Goal: Task Accomplishment & Management: Complete application form

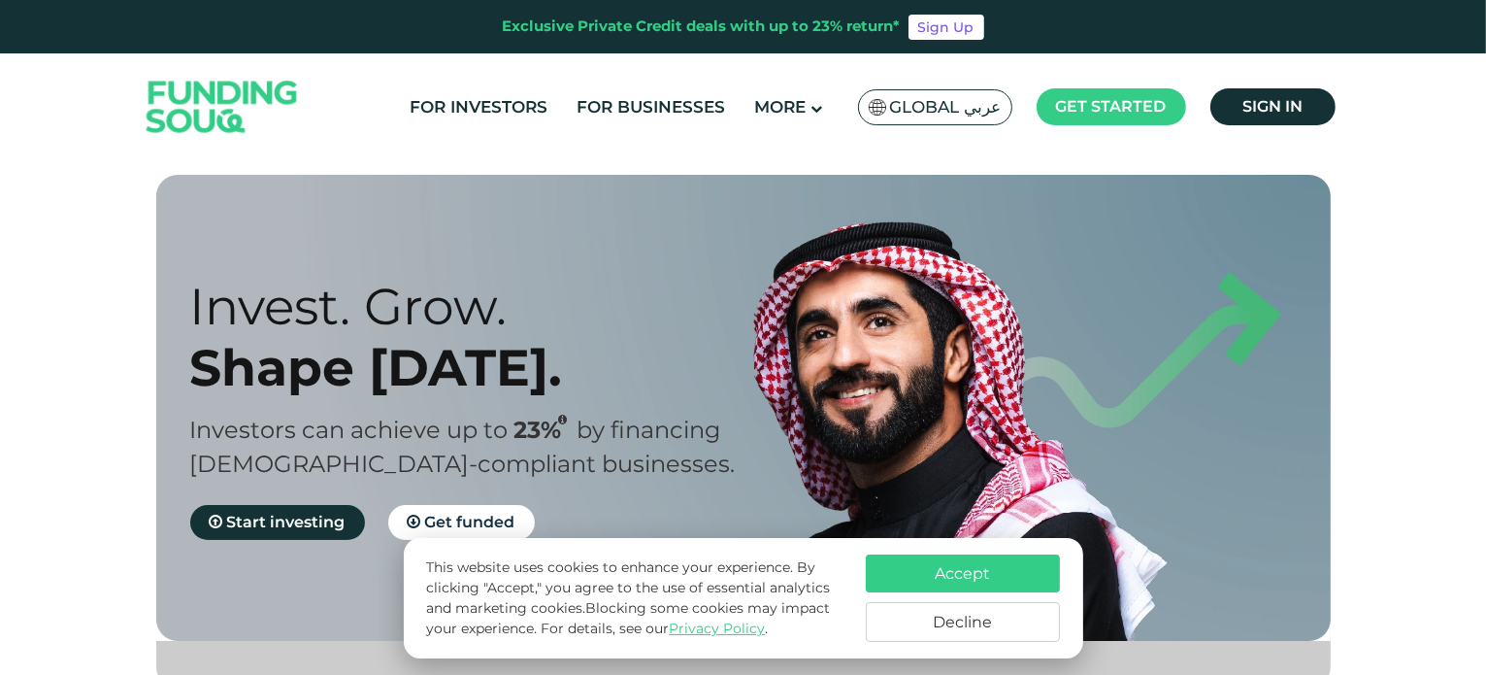
click at [985, 572] on button "Accept" at bounding box center [963, 573] width 194 height 38
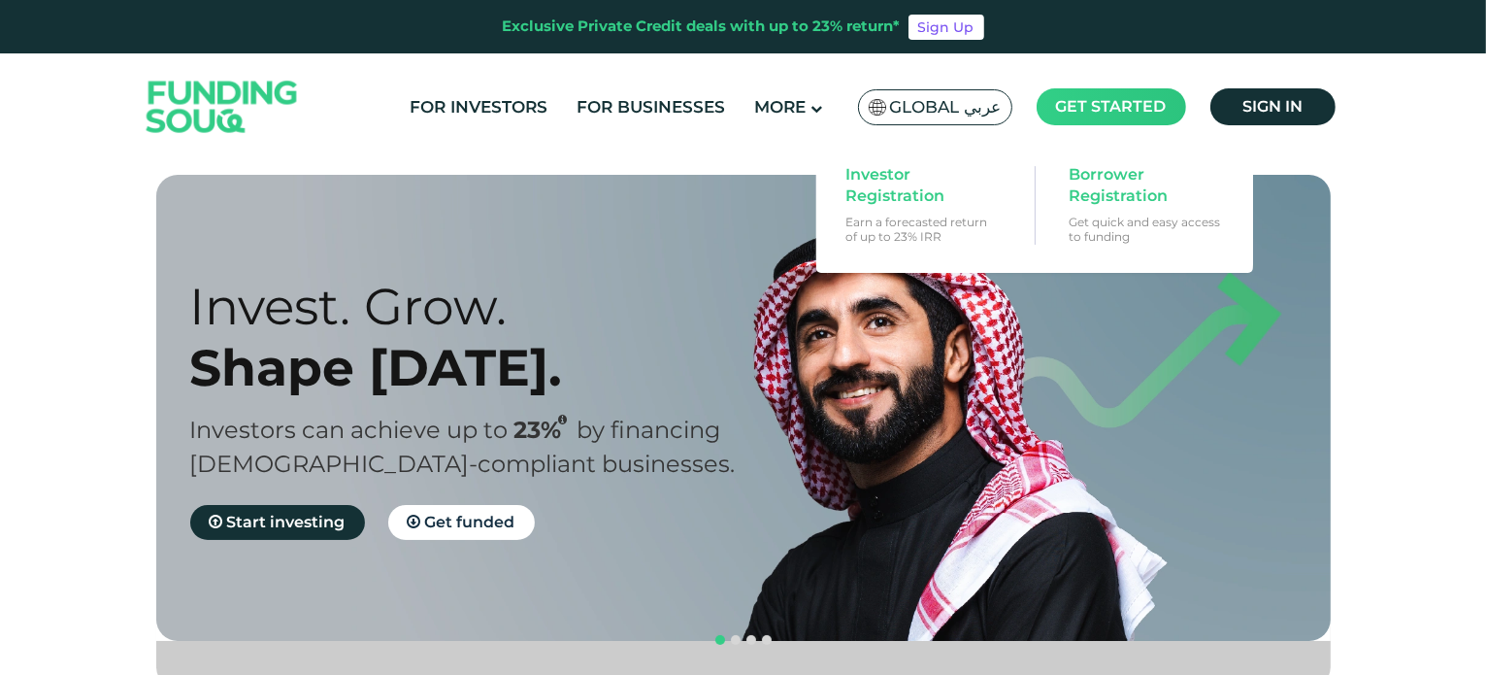
click at [1078, 104] on span "Get started" at bounding box center [1111, 106] width 111 height 18
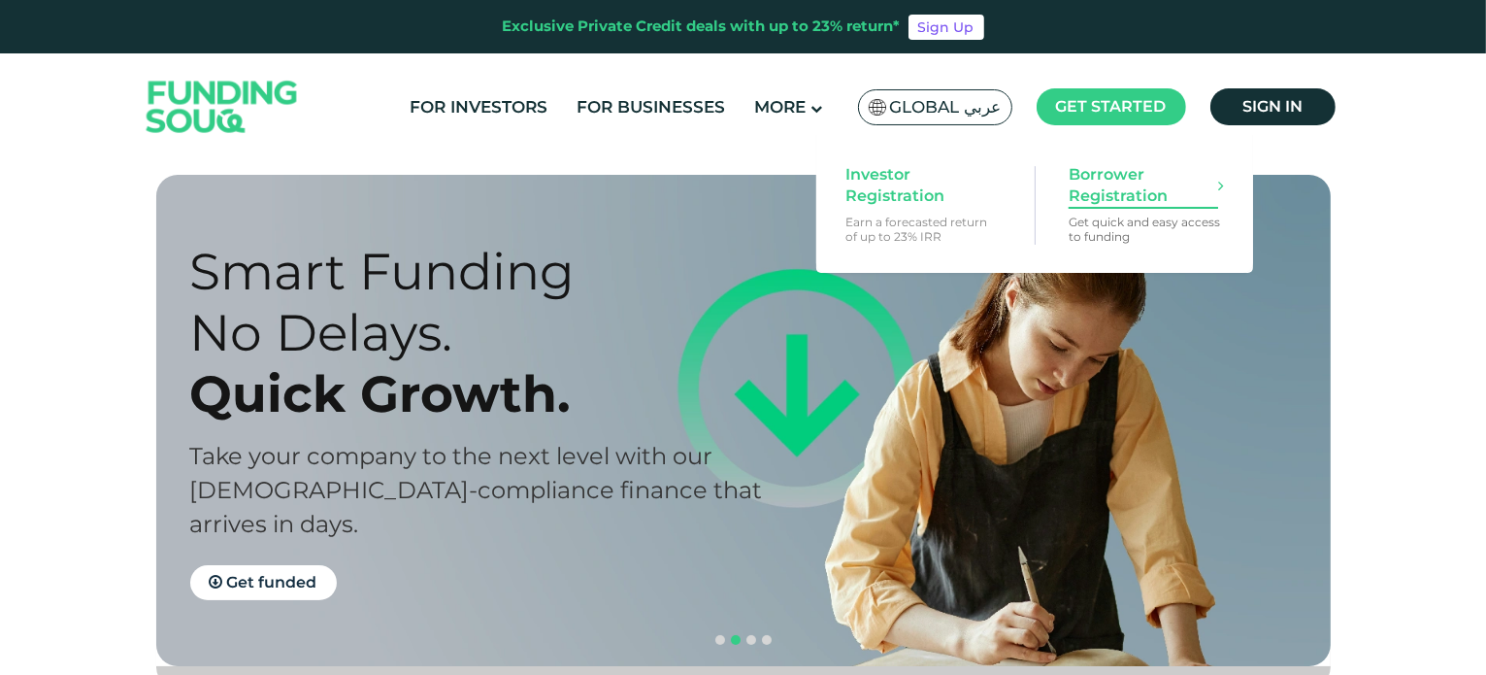
click at [1110, 164] on span "Borrower Registration" at bounding box center [1143, 185] width 149 height 43
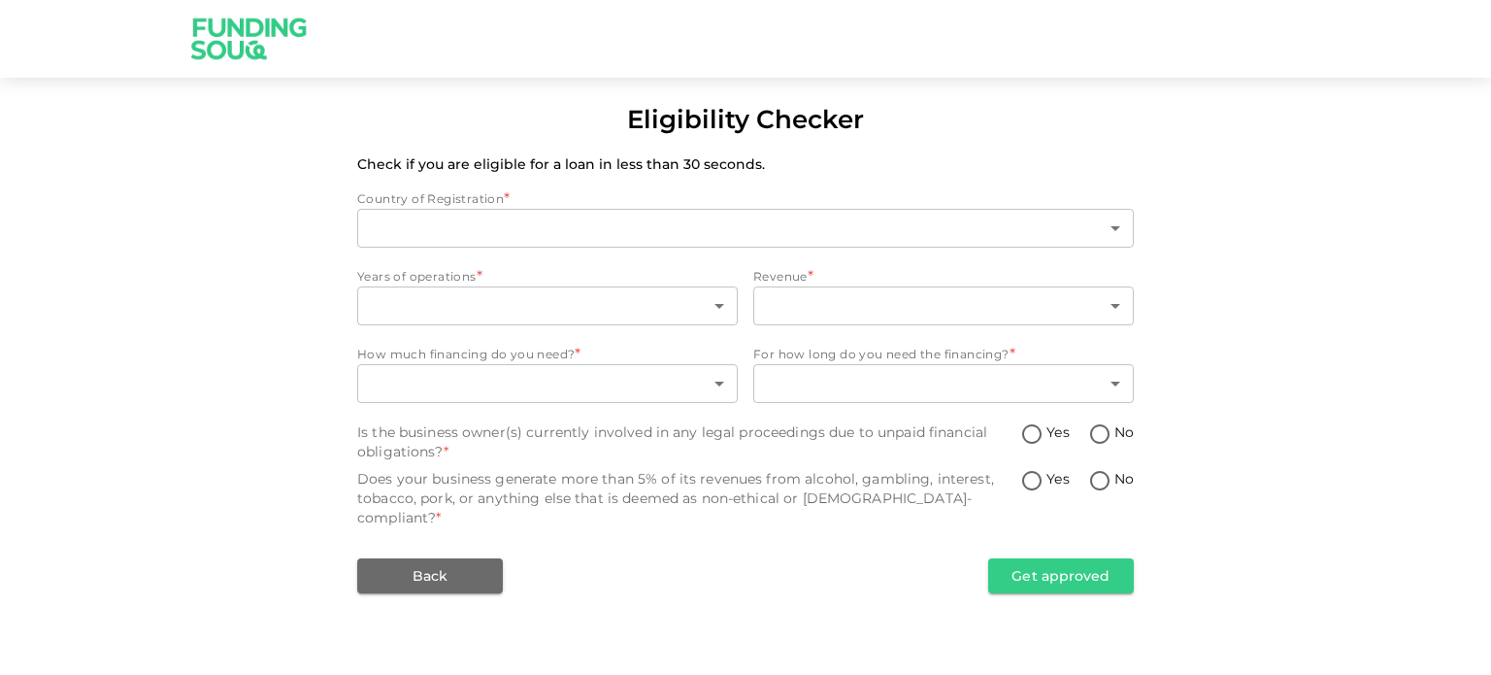
type input "1"
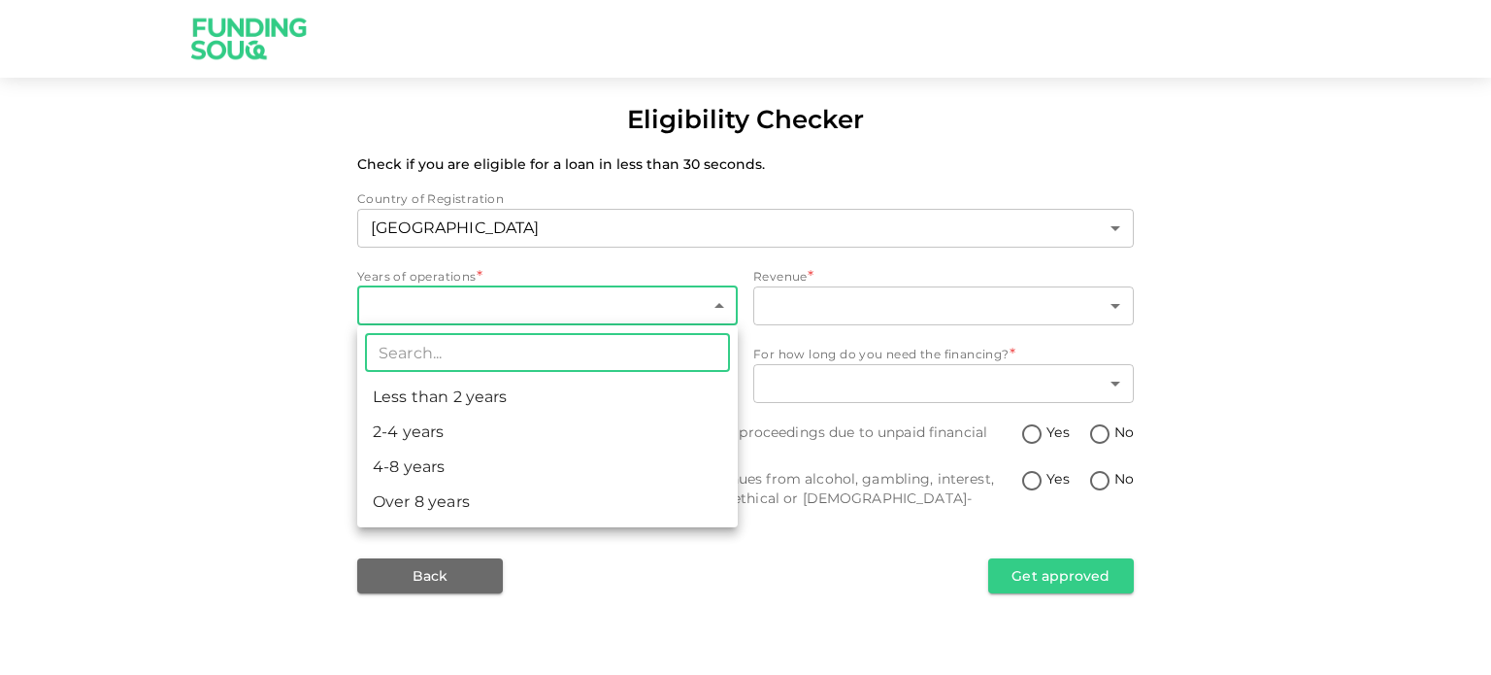
click at [567, 297] on body "Eligibility Checker Check if you are eligible for a loan in less than 30 second…" at bounding box center [745, 337] width 1491 height 675
click at [555, 411] on li "Less than 2 years" at bounding box center [547, 397] width 380 height 35
type input "1"
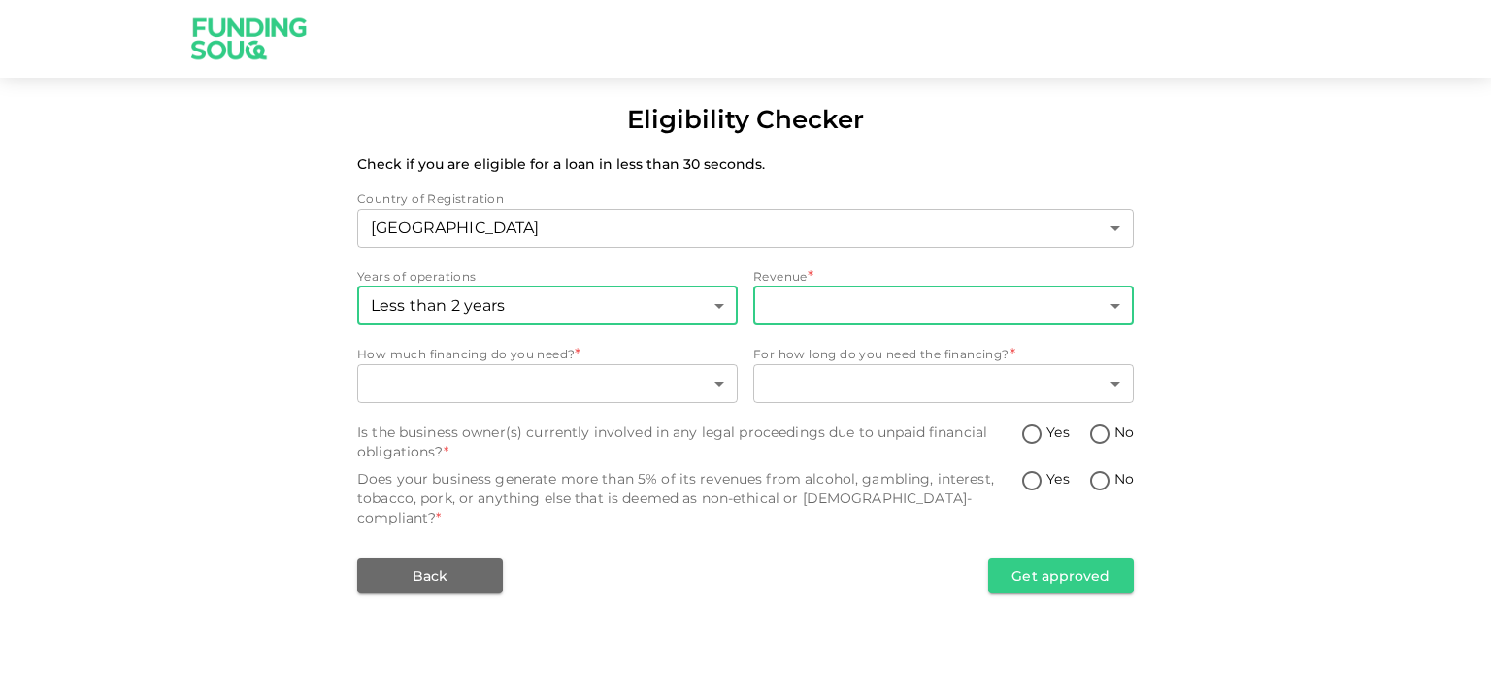
click at [827, 310] on body "Eligibility Checker Check if you are eligible for a loan in less than 30 second…" at bounding box center [745, 337] width 1491 height 675
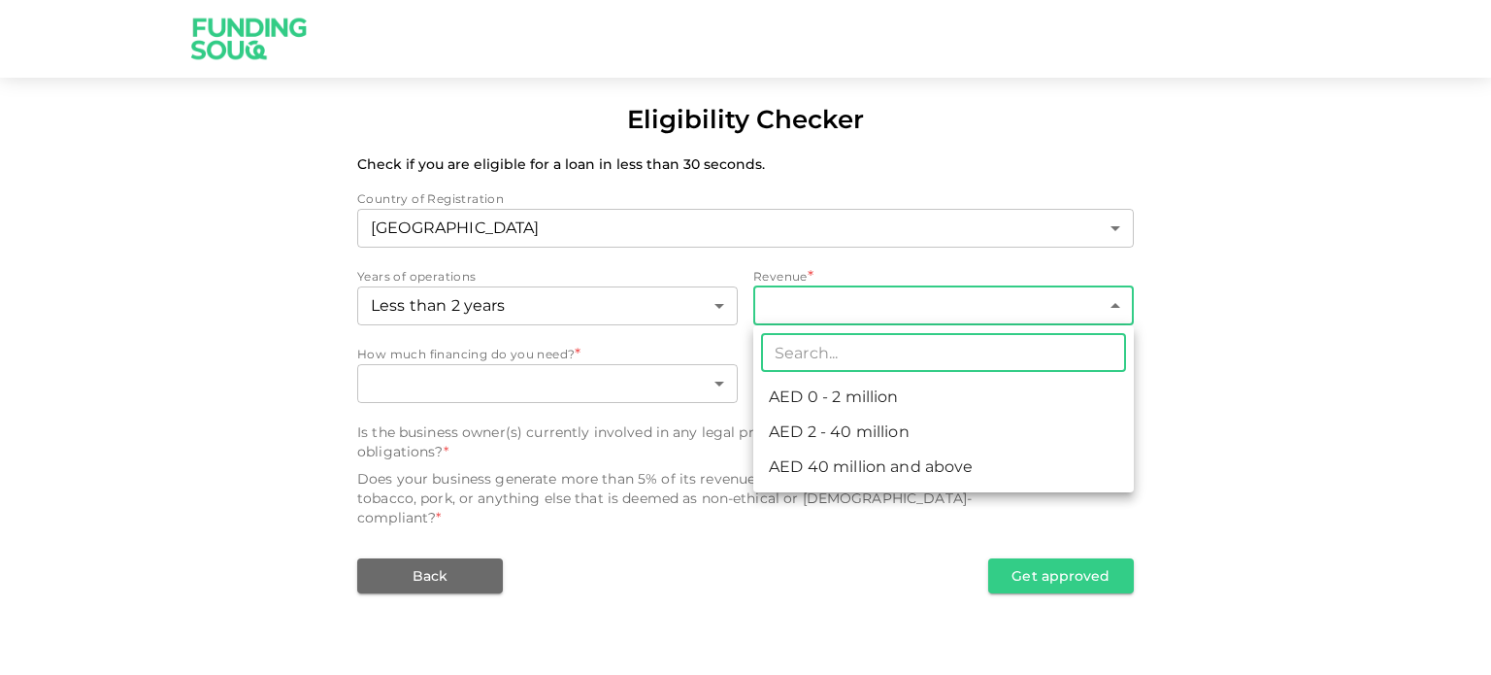
click at [835, 394] on li "AED 0 - 2 million" at bounding box center [943, 397] width 380 height 35
type input "1"
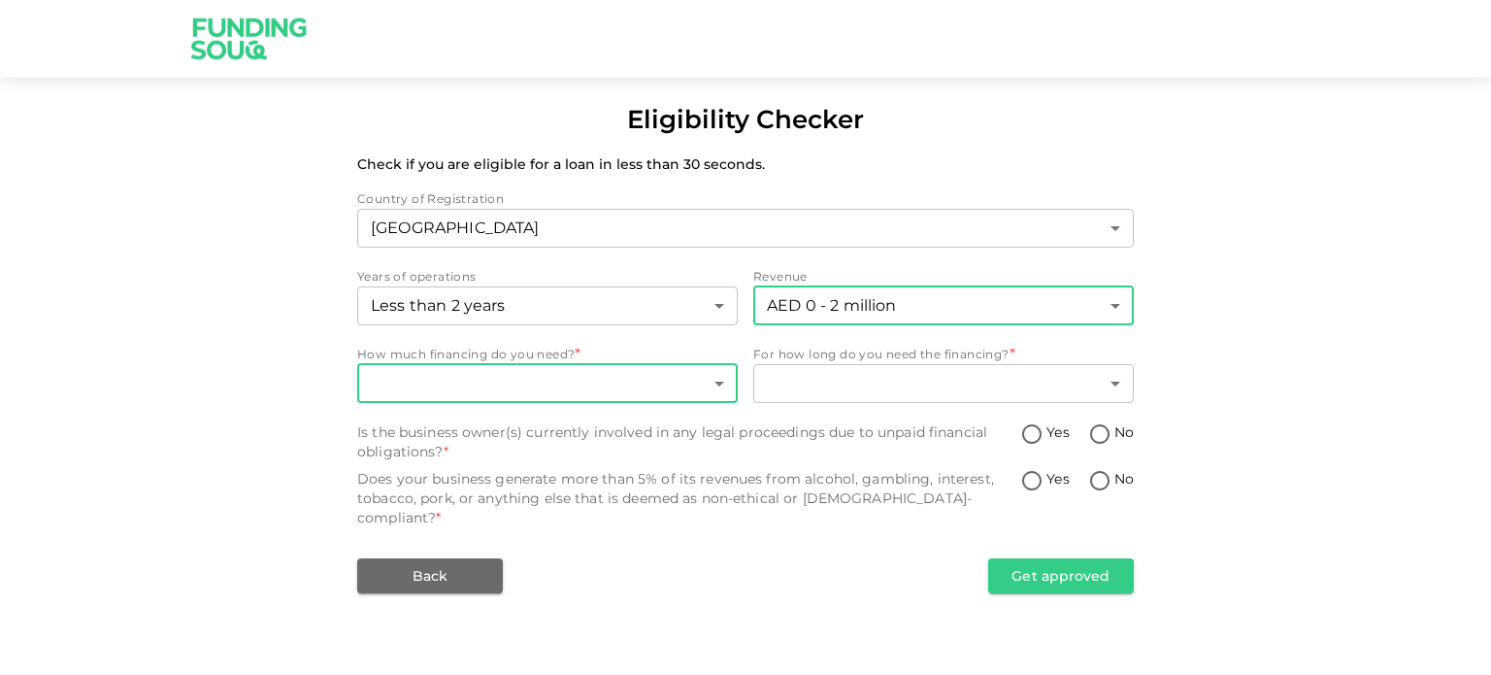
click at [473, 377] on body "Eligibility Checker Check if you are eligible for a loan in less than 30 second…" at bounding box center [745, 337] width 1491 height 675
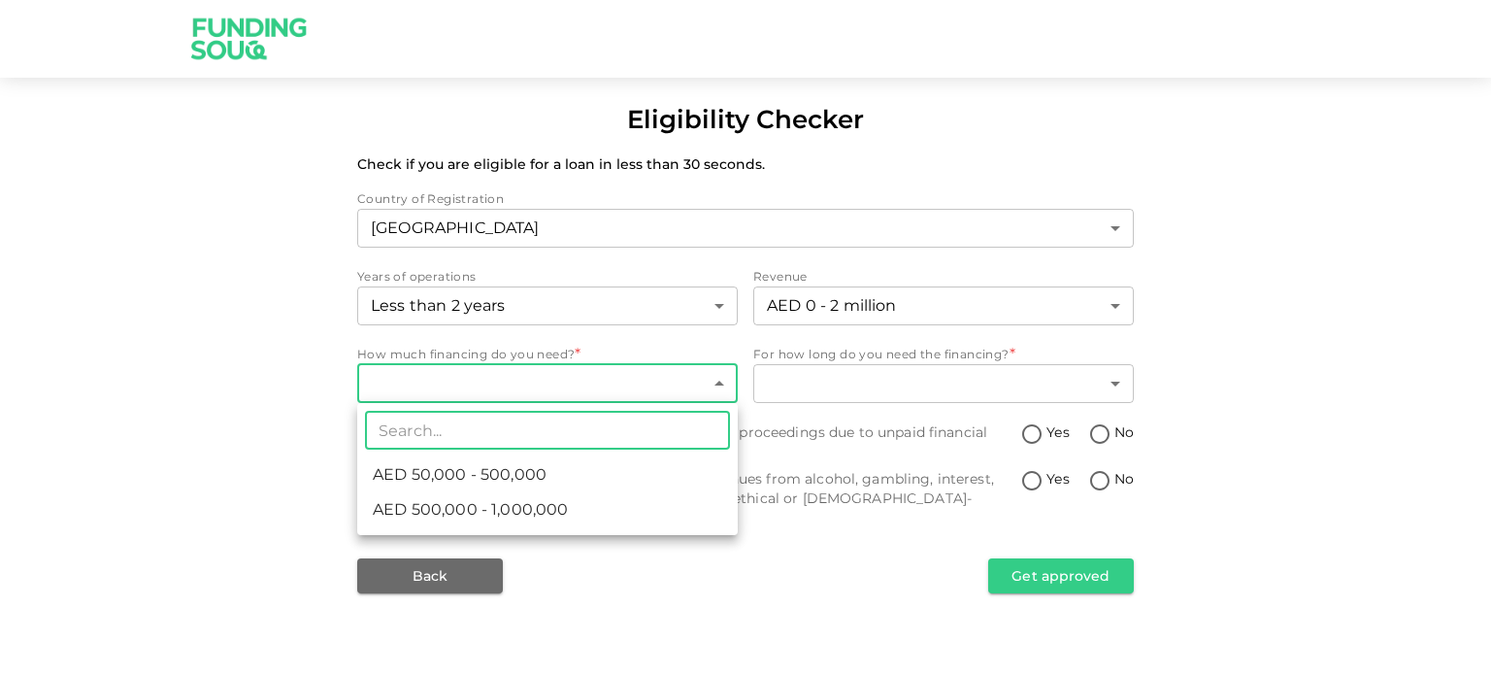
click at [471, 472] on span "AED 50,000 - 500,000" at bounding box center [460, 474] width 174 height 23
type input "1"
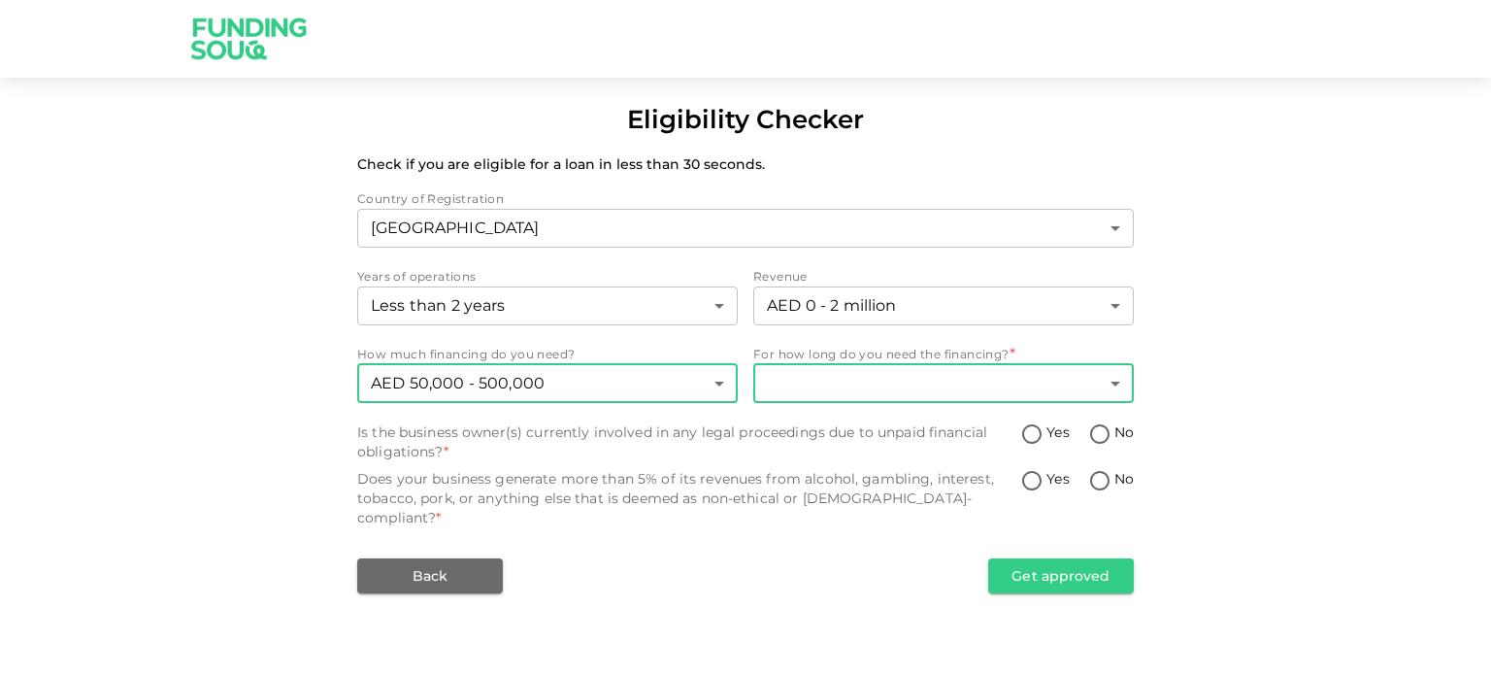
click at [861, 383] on body "Eligibility Checker Check if you are eligible for a loan in less than 30 second…" at bounding box center [745, 337] width 1491 height 675
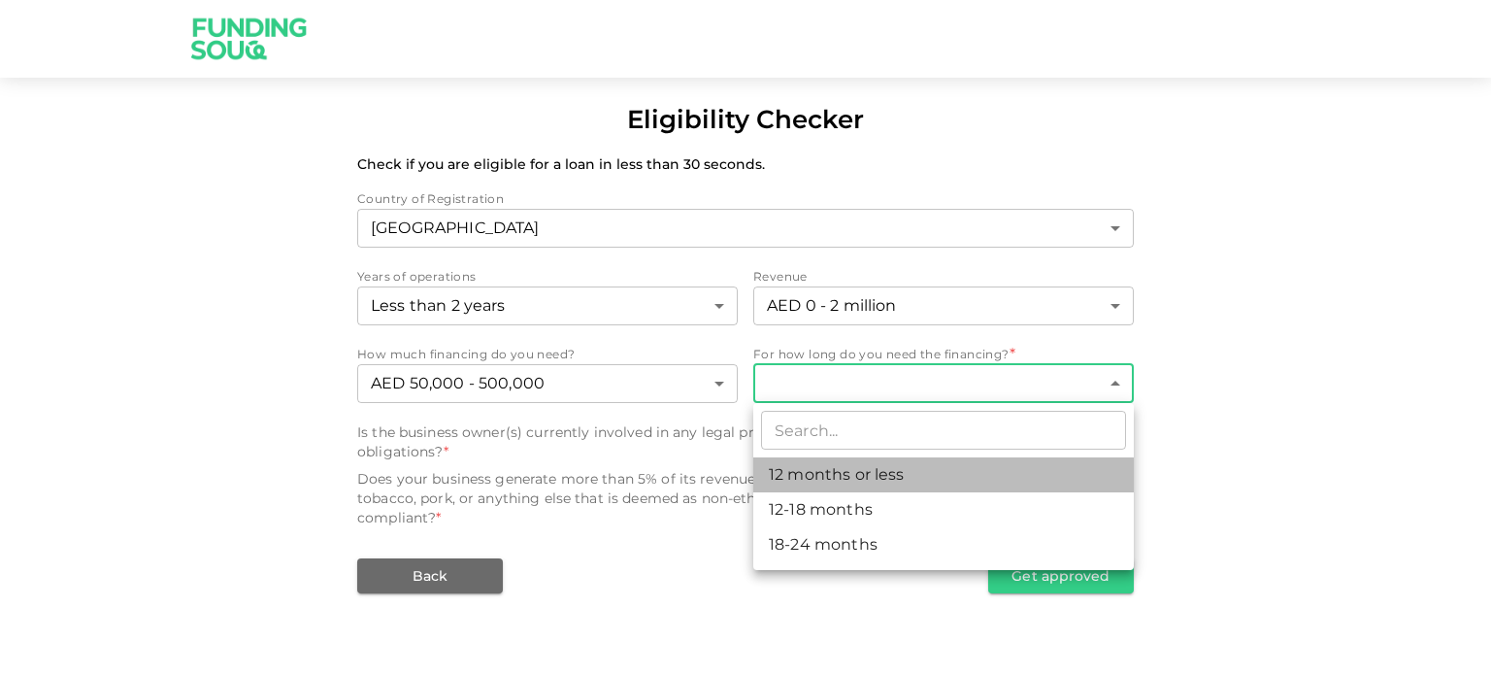
click at [848, 472] on li "12 months or less" at bounding box center [943, 474] width 380 height 35
type input "1"
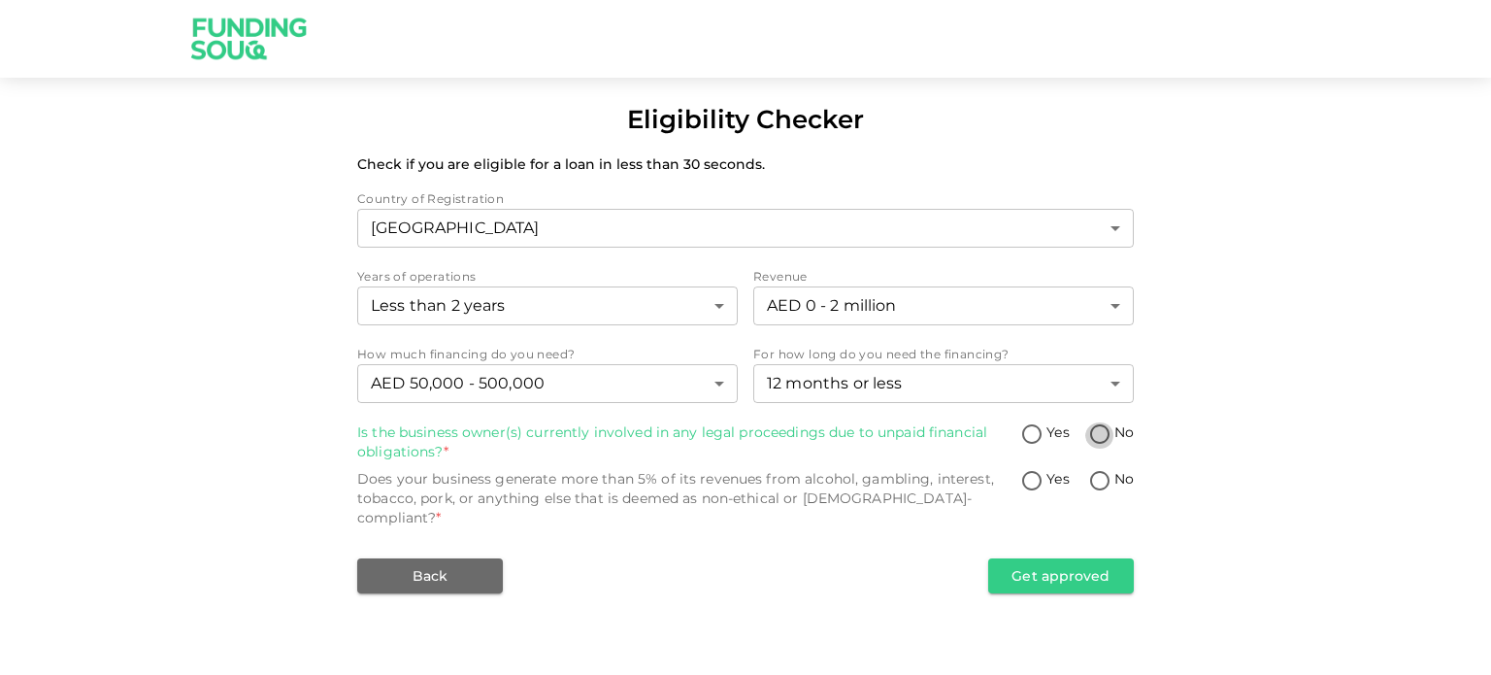
click at [1106, 434] on input "No" at bounding box center [1099, 435] width 29 height 26
radio input "true"
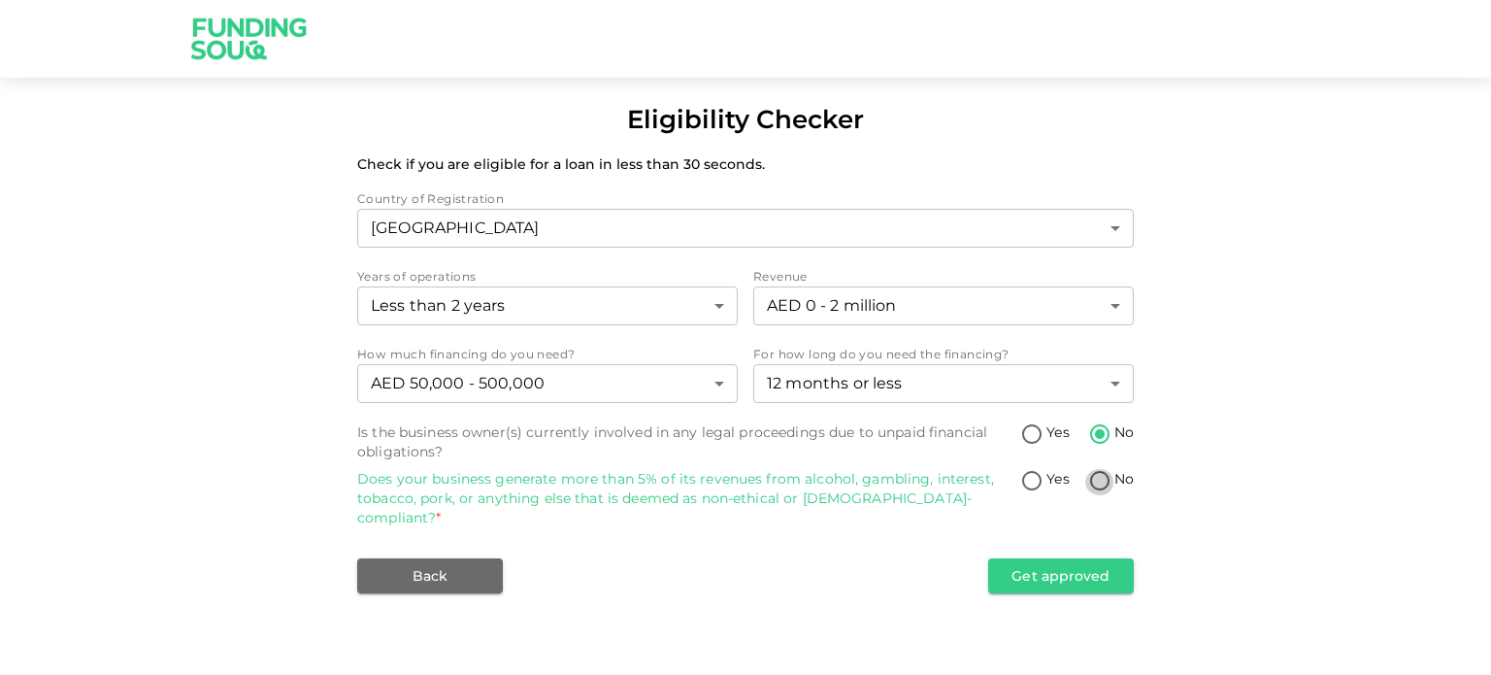
click at [1095, 477] on input "No" at bounding box center [1099, 482] width 29 height 26
radio input "true"
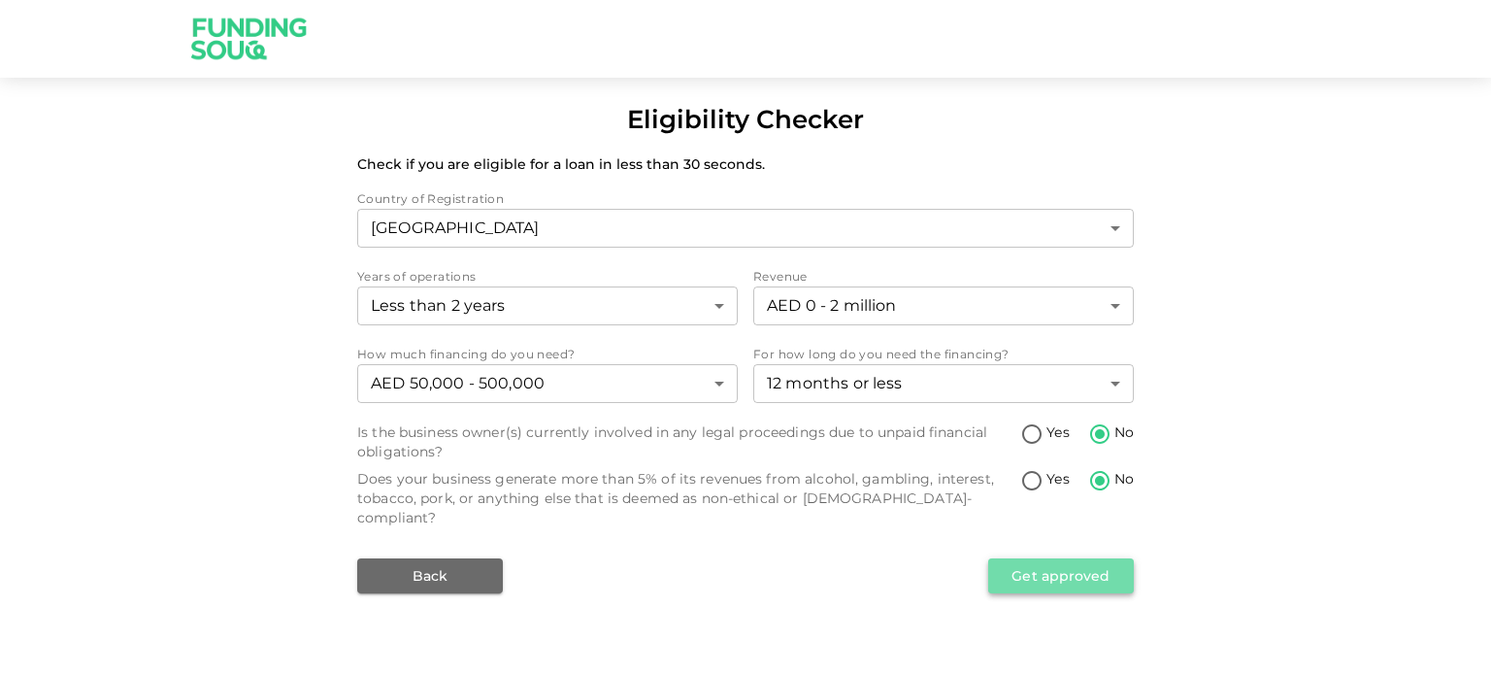
click at [1063, 558] on button "Get approved" at bounding box center [1061, 575] width 146 height 35
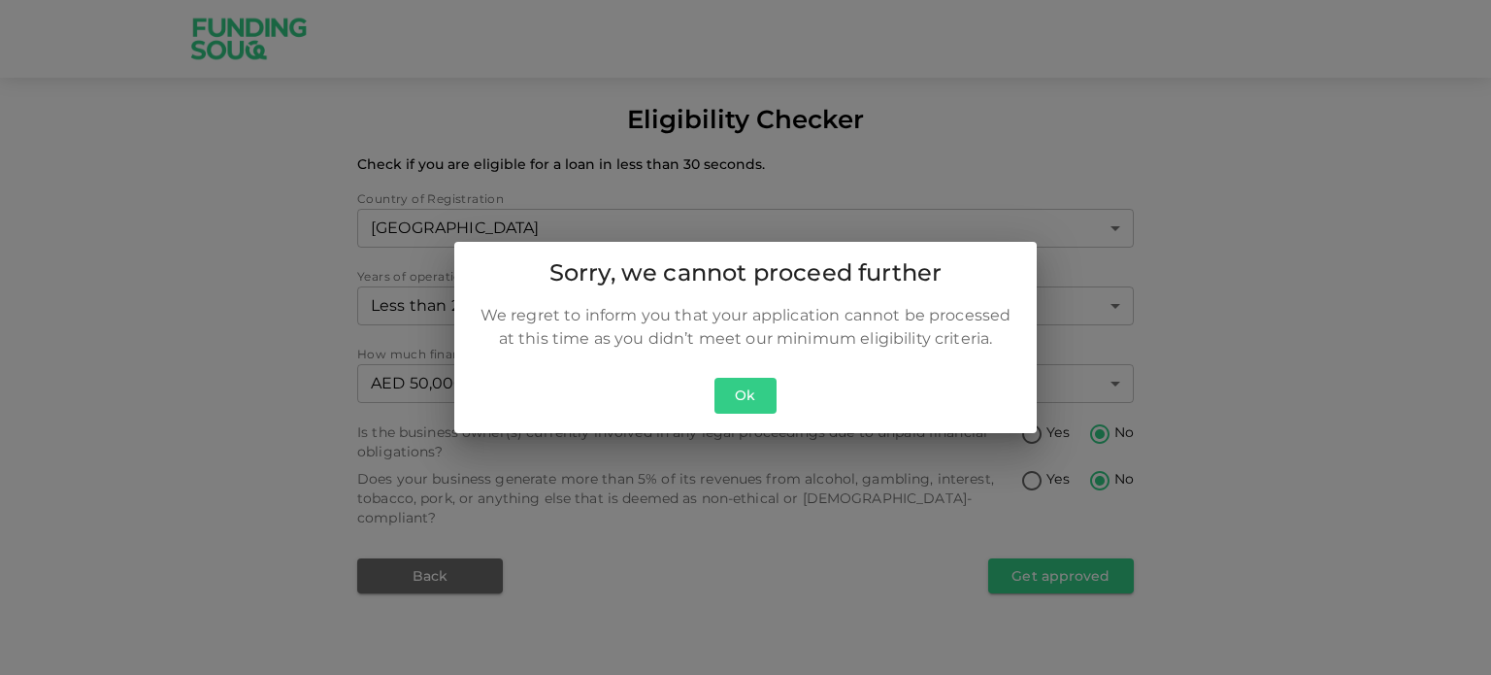
click at [730, 396] on button "Ok" at bounding box center [745, 396] width 62 height 36
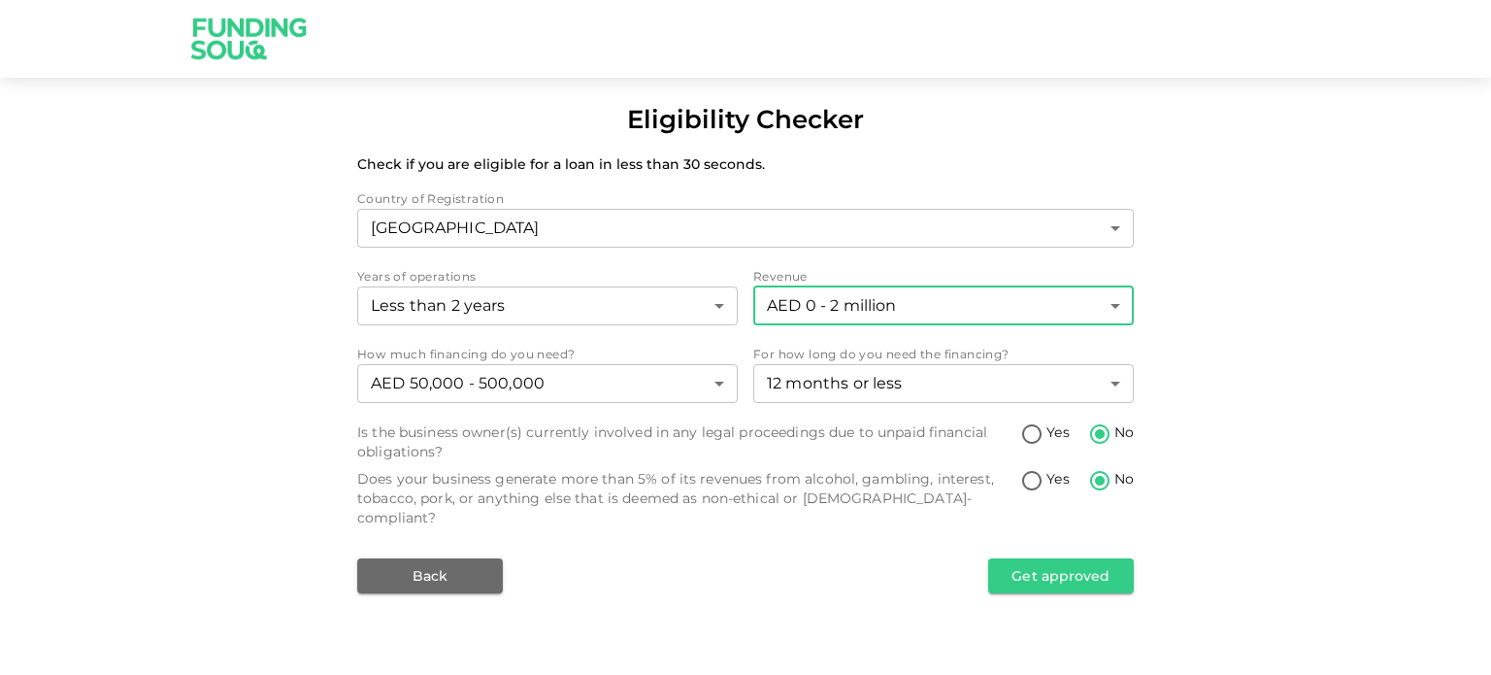
click at [874, 313] on body "Eligibility Checker Check if you are eligible for a loan in less than 30 second…" at bounding box center [745, 337] width 1491 height 675
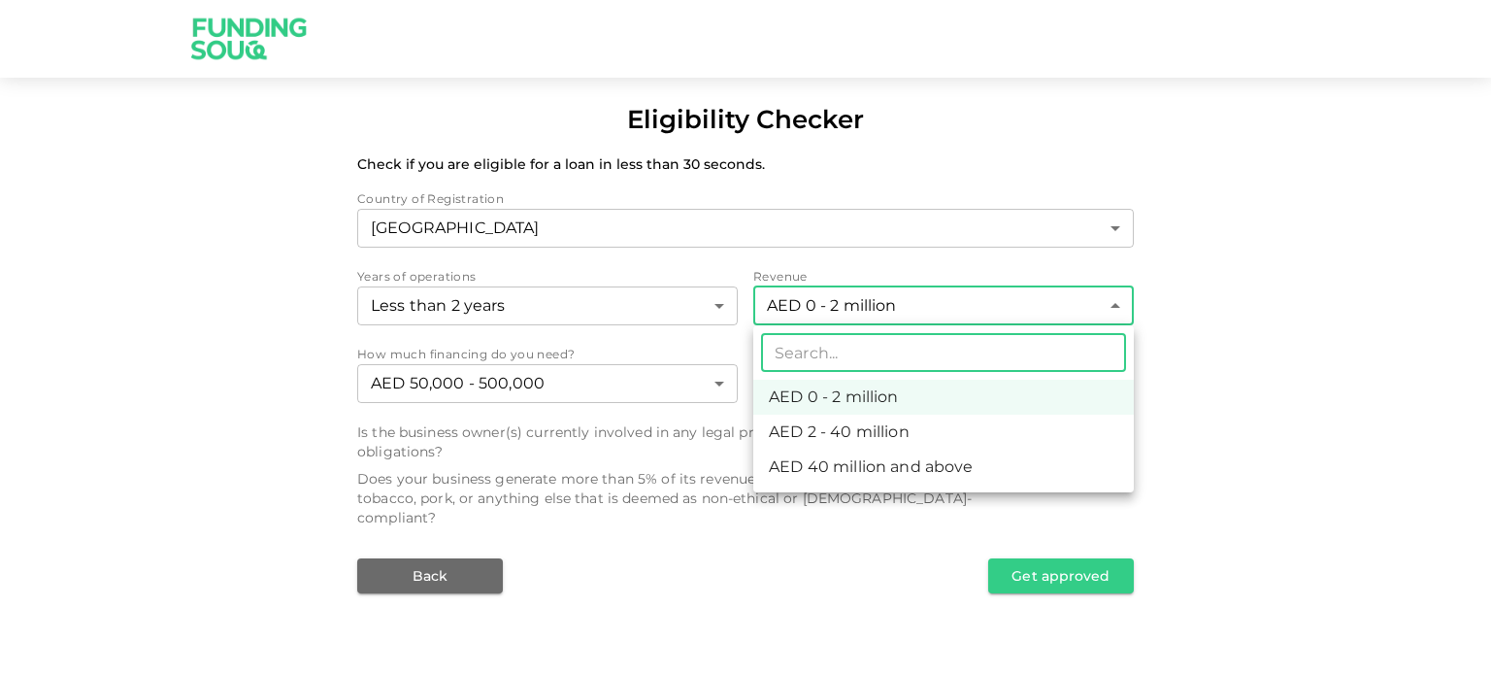
click at [839, 423] on li "AED 2 - 40 million" at bounding box center [943, 431] width 380 height 35
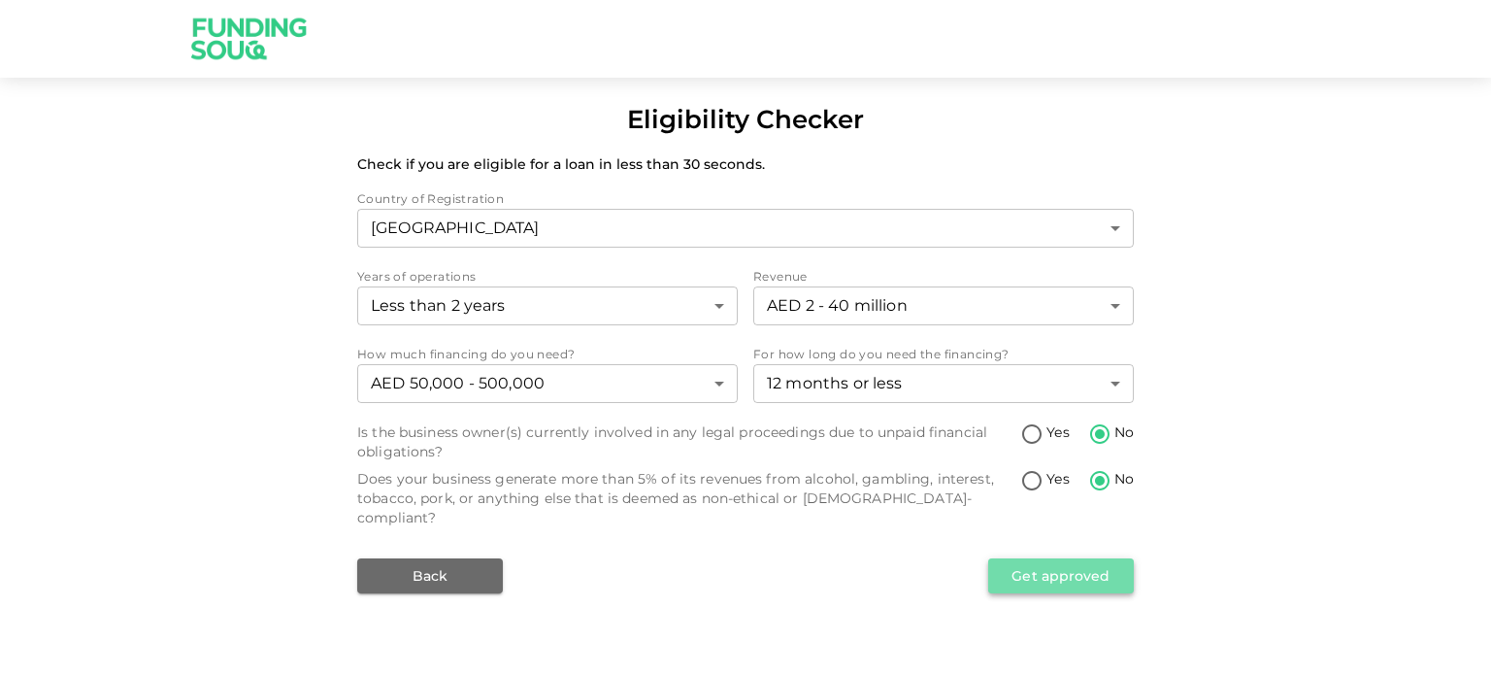
click at [1091, 558] on button "Get approved" at bounding box center [1061, 575] width 146 height 35
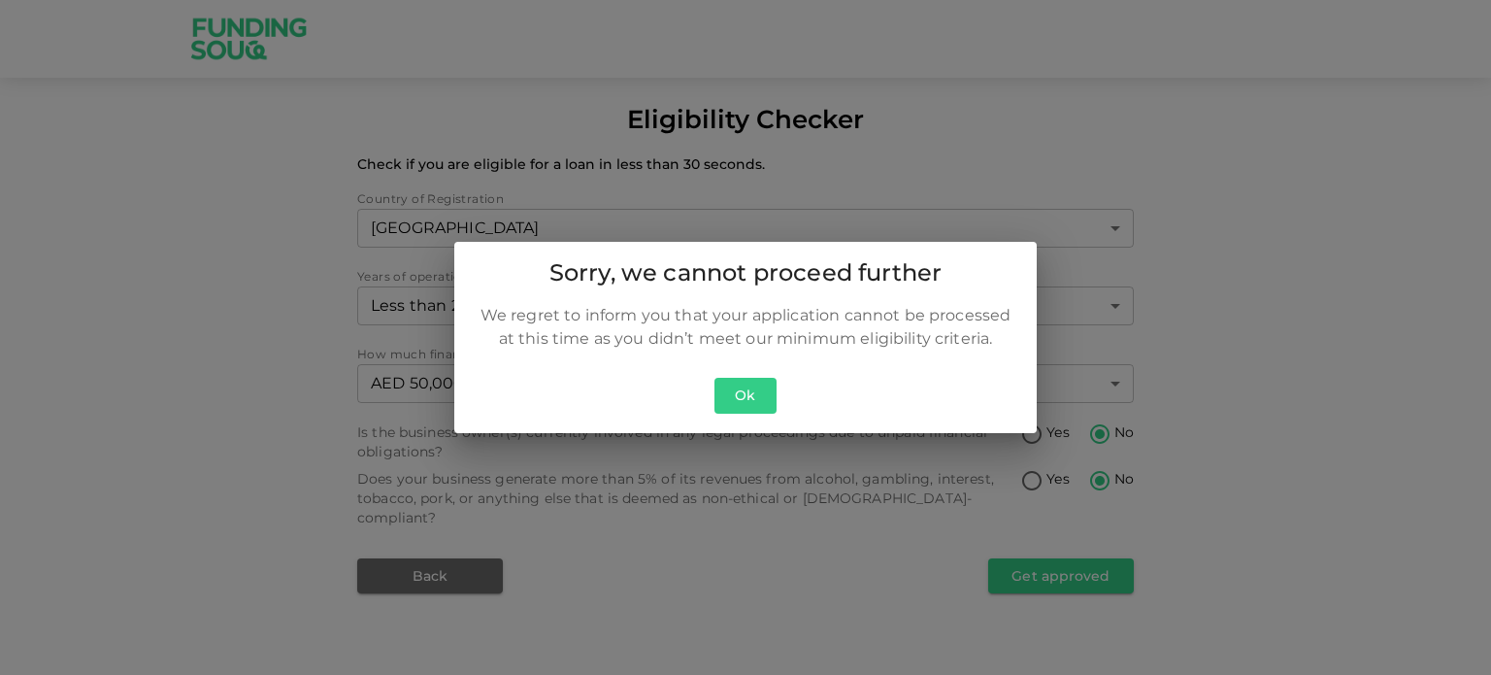
click at [726, 404] on button "Ok" at bounding box center [745, 396] width 62 height 36
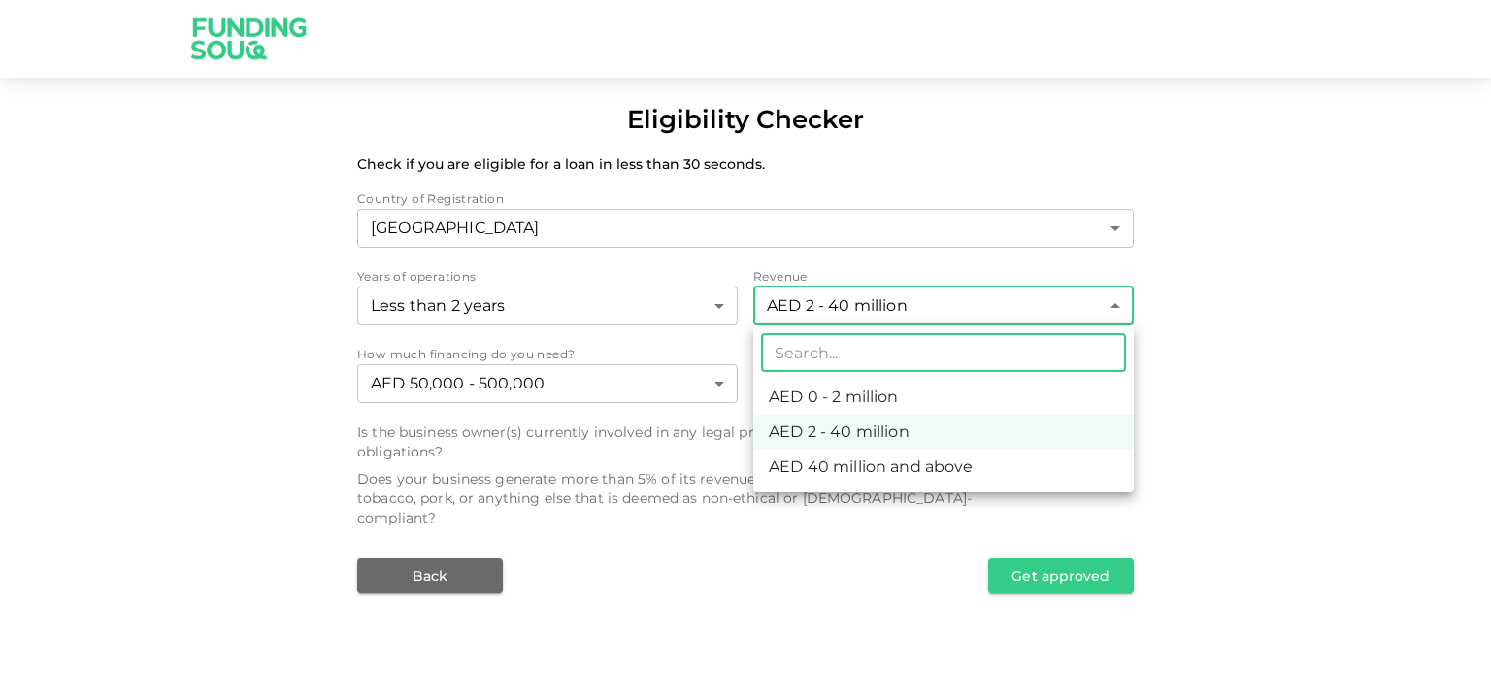
click at [852, 310] on body "Eligibility Checker Check if you are eligible for a loan in less than 30 second…" at bounding box center [745, 337] width 1491 height 675
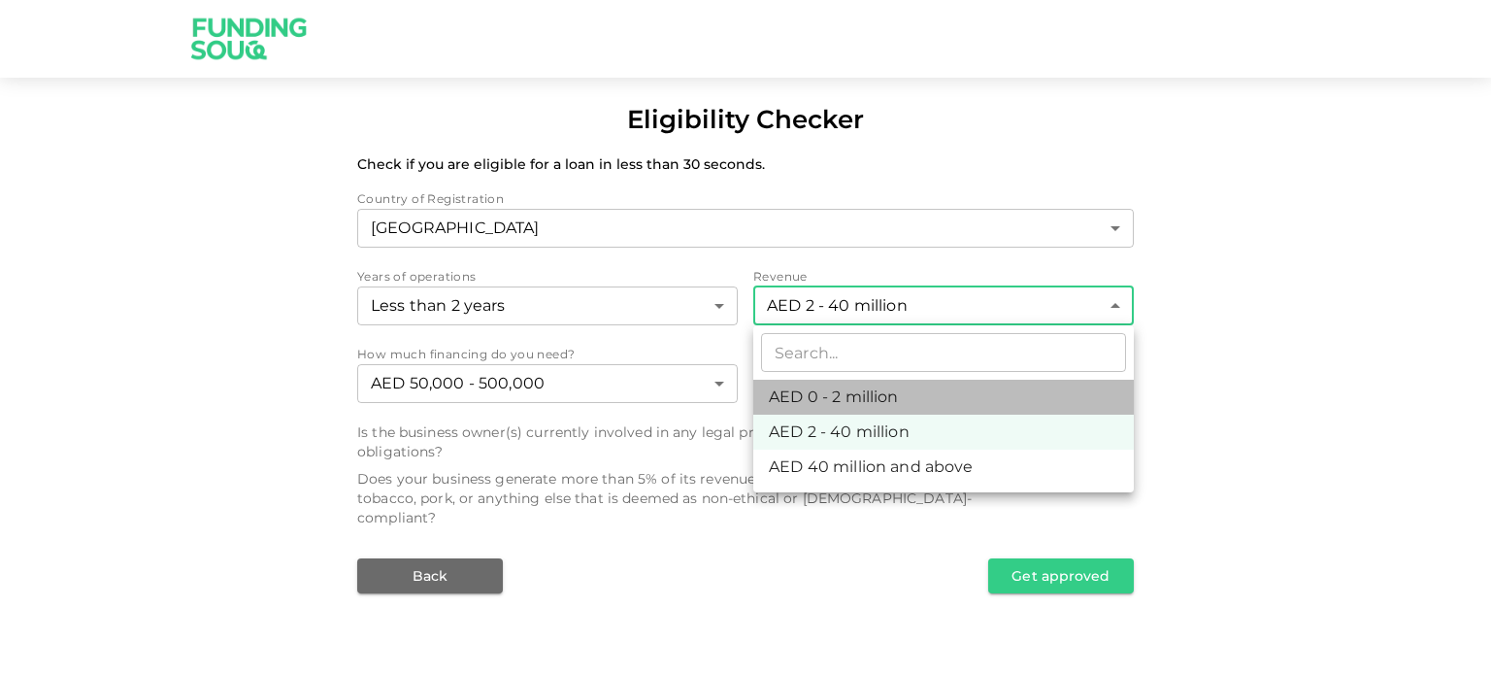
click at [816, 395] on li "AED 0 - 2 million" at bounding box center [943, 397] width 380 height 35
type input "1"
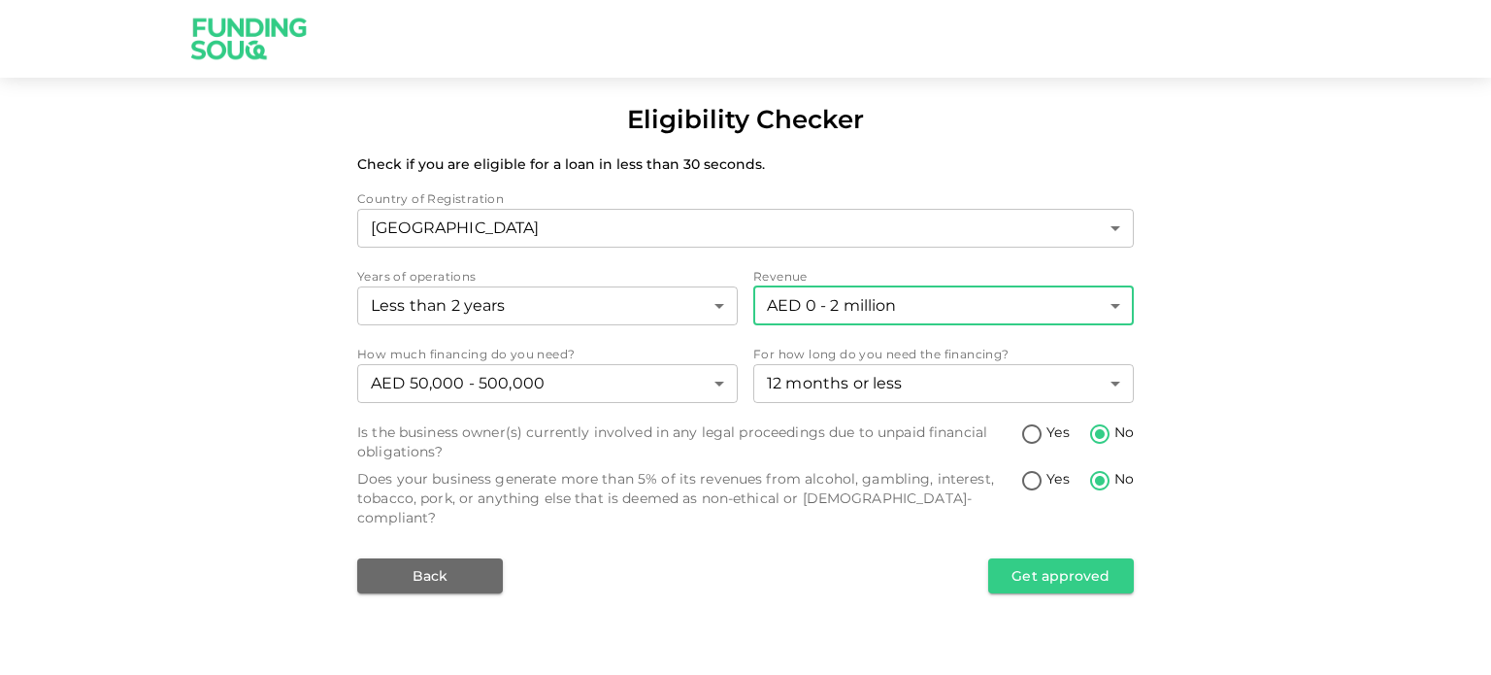
click at [844, 323] on body "Eligibility Checker Check if you are eligible for a loan in less than 30 second…" at bounding box center [745, 337] width 1491 height 675
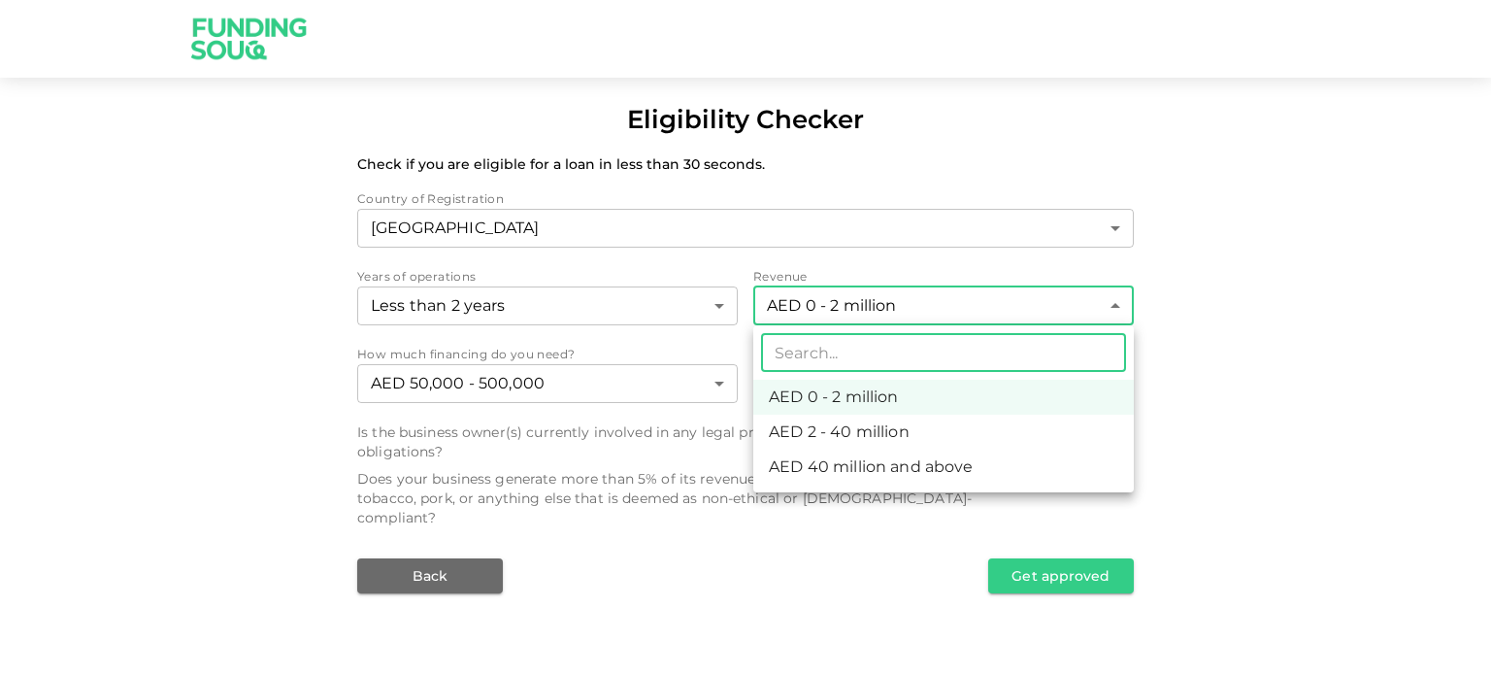
click at [831, 356] on input "text" at bounding box center [943, 352] width 365 height 39
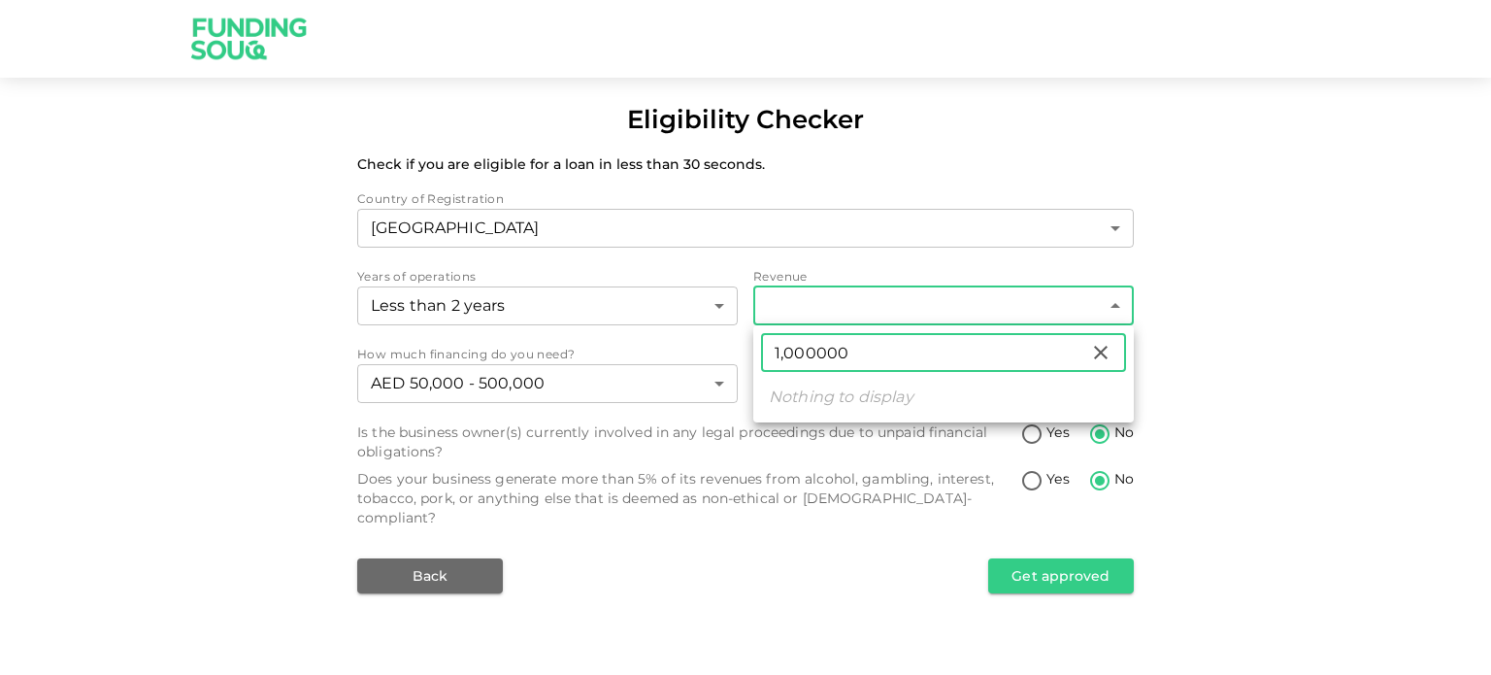
type input "1,000000"
click at [1113, 346] on div "1,000000 ​" at bounding box center [943, 352] width 365 height 39
click at [1101, 356] on icon at bounding box center [1100, 352] width 23 height 23
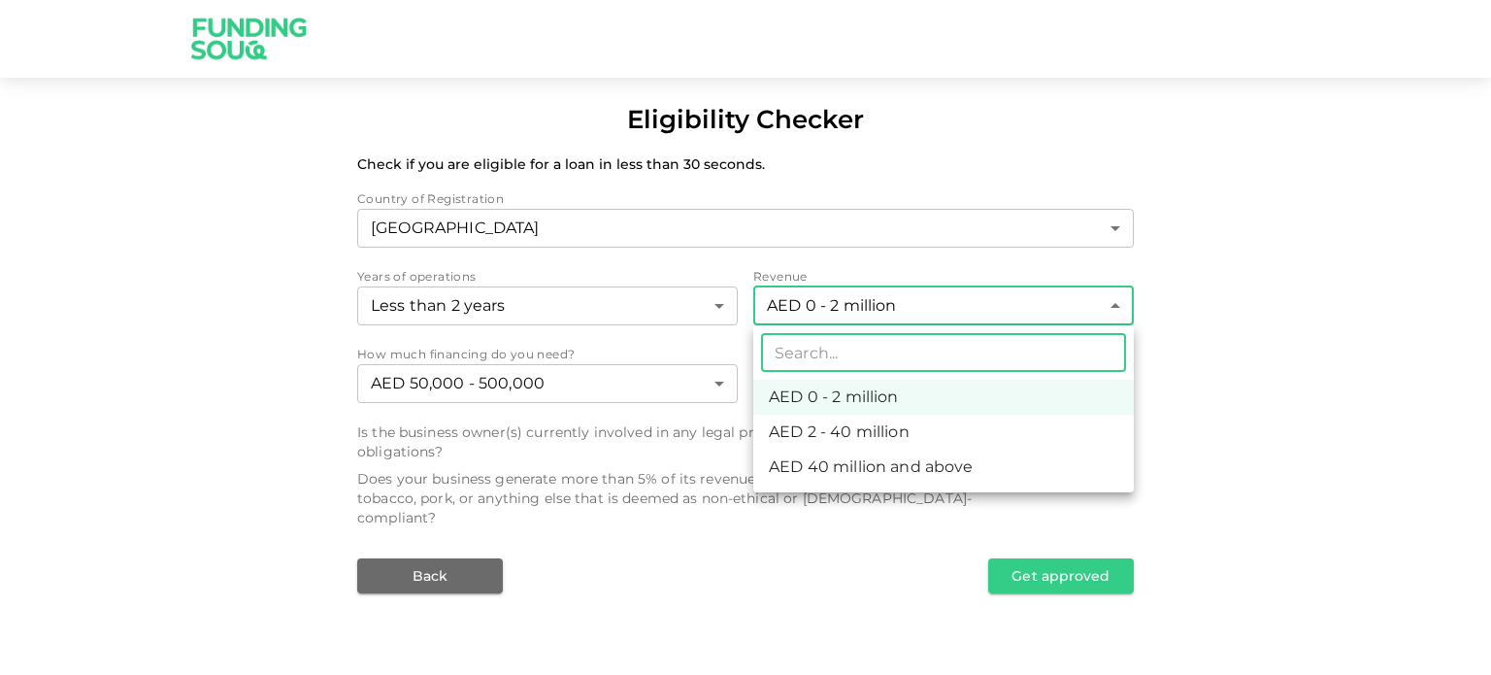
click at [1189, 349] on div at bounding box center [745, 337] width 1491 height 675
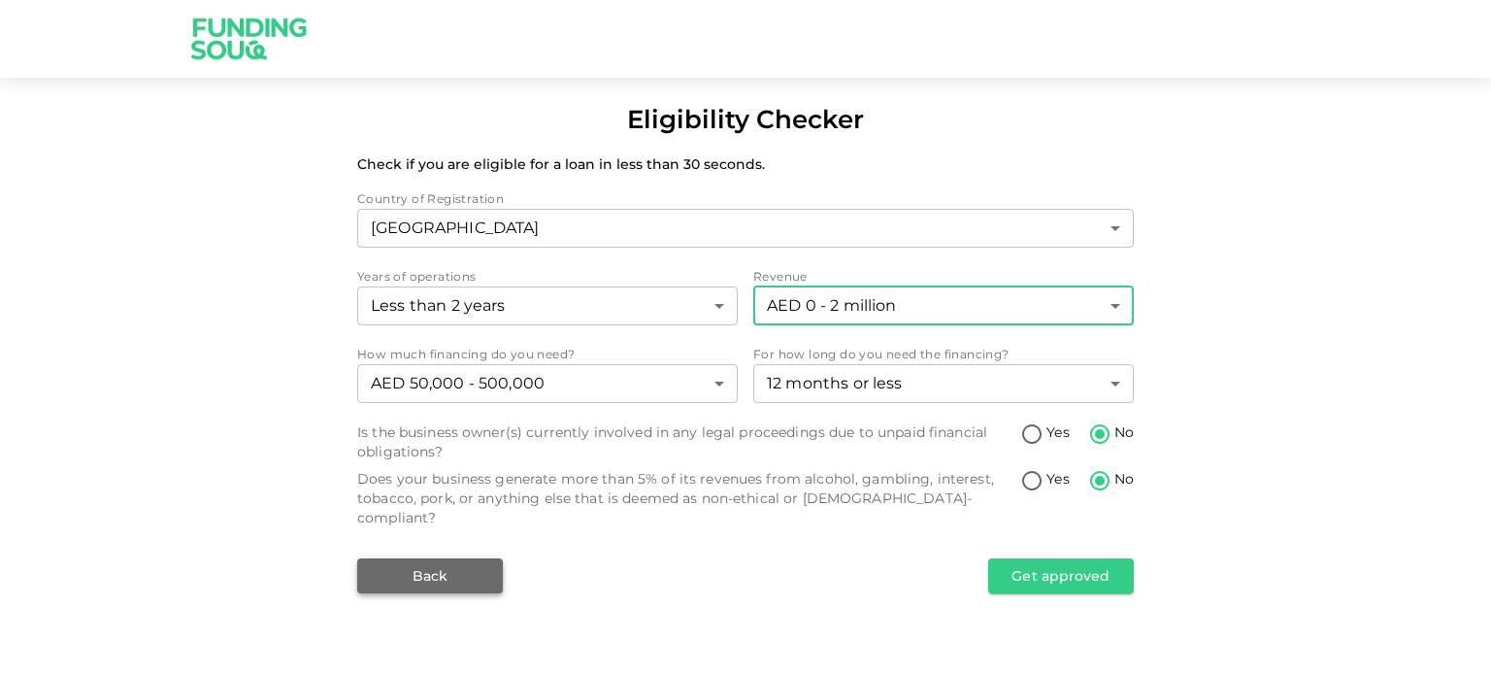
click at [482, 558] on button "Back" at bounding box center [430, 575] width 146 height 35
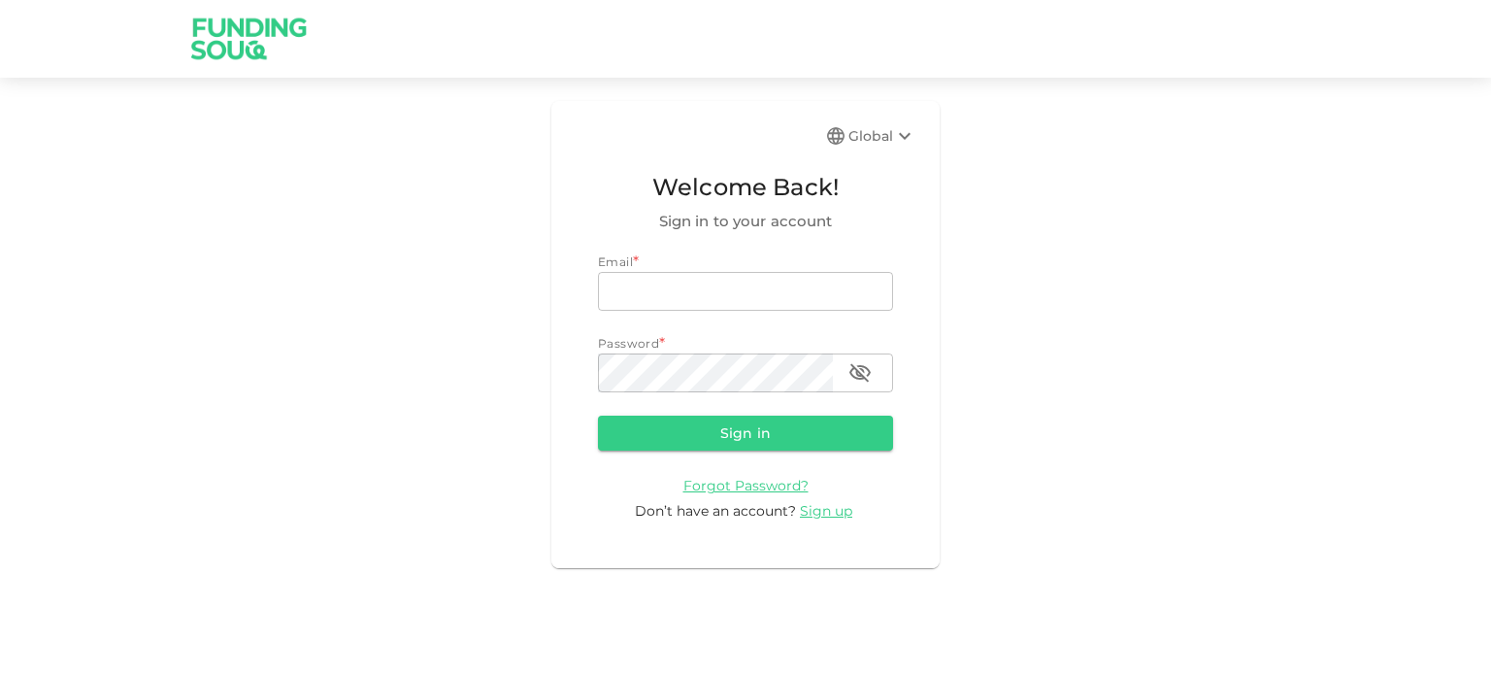
click at [227, 35] on img at bounding box center [250, 38] width 146 height 77
